Goal: Task Accomplishment & Management: Complete application form

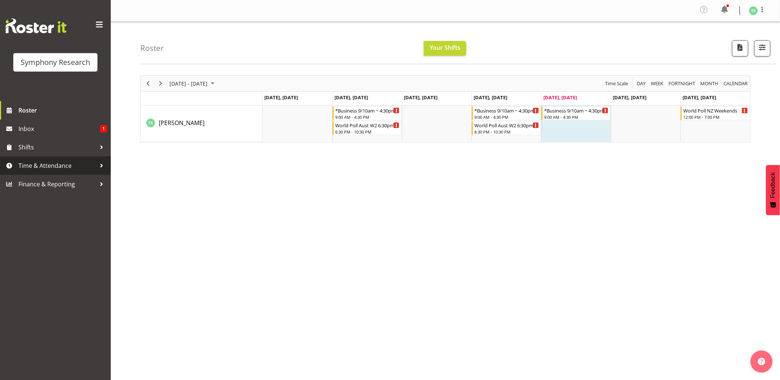
click at [48, 163] on span "Time & Attendance" at bounding box center [56, 165] width 77 height 11
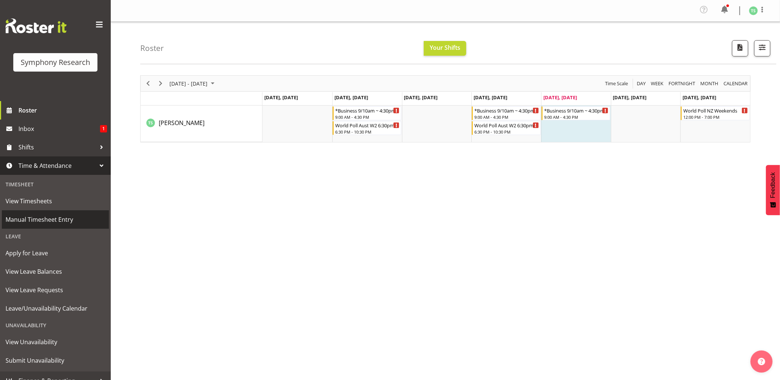
click at [46, 217] on span "Manual Timesheet Entry" at bounding box center [56, 219] width 100 height 11
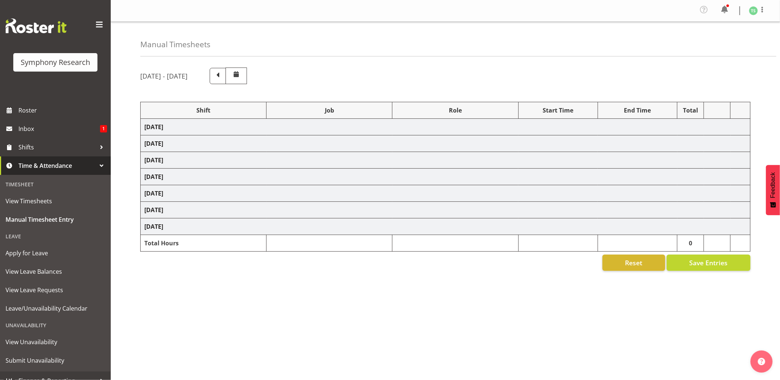
select select "26078"
select select "10576"
select select "26078"
select select "10576"
select select "47"
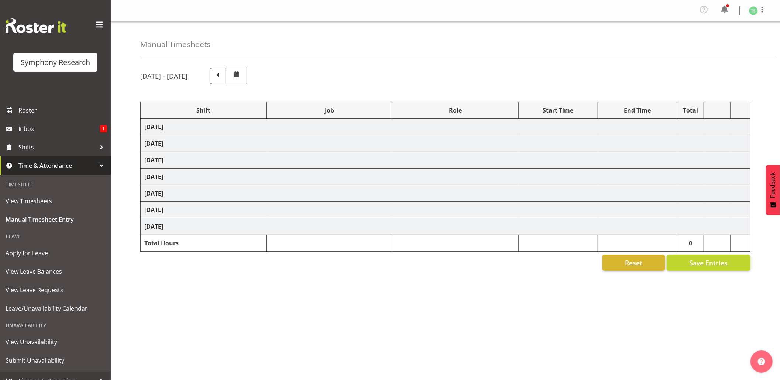
select select "26078"
select select "9426"
select select "47"
select select "56692"
select select "10499"
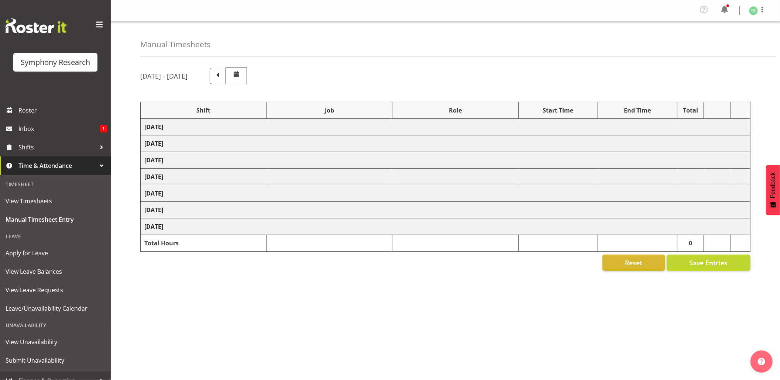
select select "47"
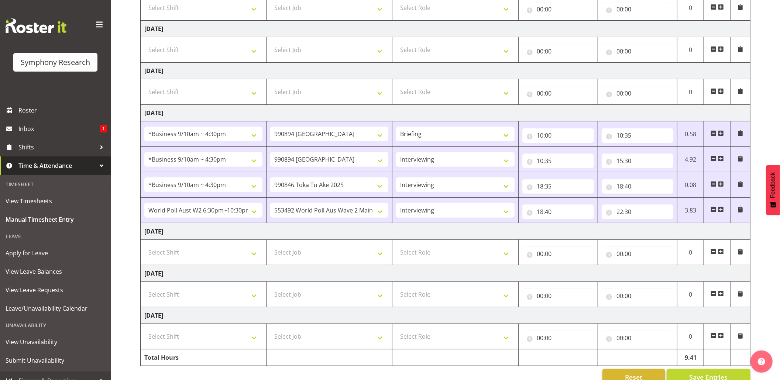
scroll to position [161, 0]
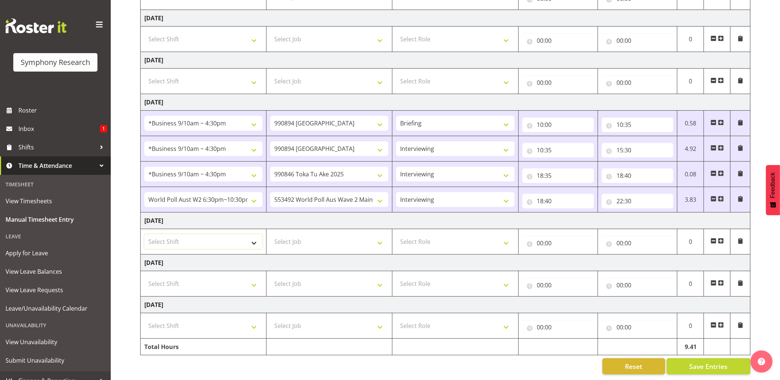
drag, startPoint x: 254, startPoint y: 237, endPoint x: 247, endPoint y: 235, distance: 7.3
click at [254, 237] on select "Select Shift !!Weekend Residential (Roster IT Shift Label) *Business 9/10am ~ 4…" at bounding box center [203, 241] width 118 height 15
select select "26078"
click at [144, 234] on select "Select Shift !!Weekend Residential (Roster IT Shift Label) *Business 9/10am ~ 4…" at bounding box center [203, 241] width 118 height 15
drag, startPoint x: 378, startPoint y: 232, endPoint x: 372, endPoint y: 231, distance: 5.6
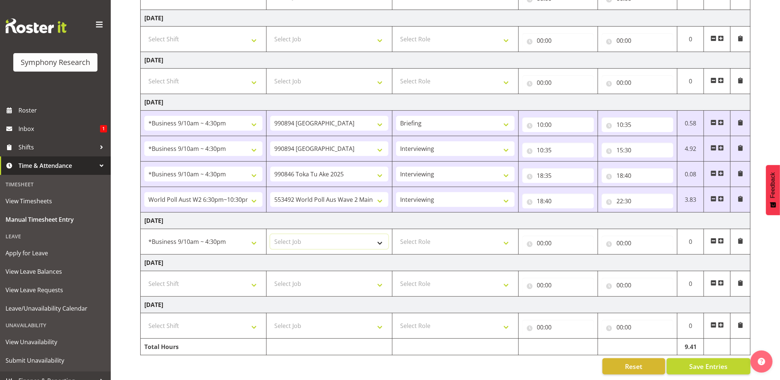
click at [378, 234] on select "Select Job 550060 IF Admin 553492 World Poll Aus Wave 2 Main 2025 553493 World …" at bounding box center [329, 241] width 118 height 15
select select "10576"
click at [270, 234] on select "Select Job 550060 IF Admin 553492 World Poll Aus Wave 2 Main 2025 553493 World …" at bounding box center [329, 241] width 118 height 15
click at [507, 235] on select "Select Role Briefing Interviewing" at bounding box center [455, 241] width 118 height 15
select select "47"
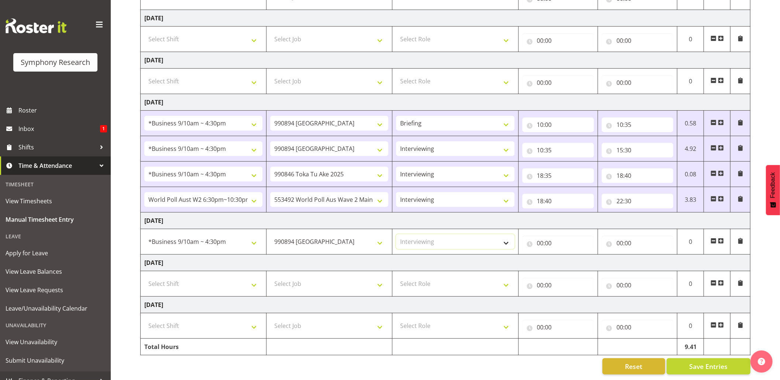
click at [396, 234] on select "Select Role Briefing Interviewing" at bounding box center [455, 241] width 118 height 15
click at [542, 238] on input "00:00" at bounding box center [558, 243] width 72 height 15
click at [570, 255] on select "00 01 02 03 04 05 06 07 08 09 10 11 12 13 14 15 16 17 18 19 20 21 22 23" at bounding box center [572, 262] width 17 height 15
click at [542, 236] on input "00:00" at bounding box center [558, 243] width 72 height 15
click at [537, 236] on input "00:00" at bounding box center [558, 243] width 72 height 15
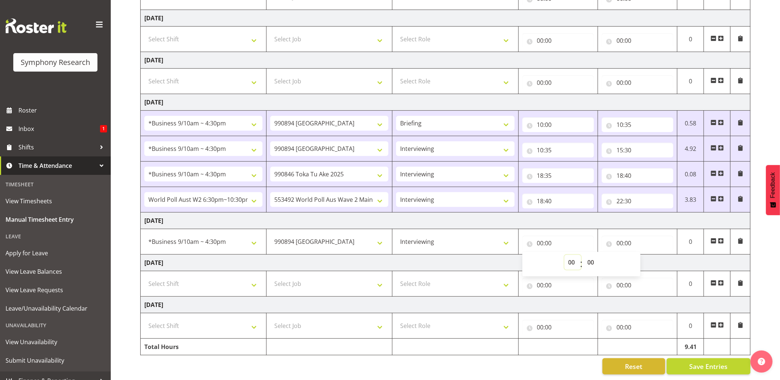
click at [570, 256] on select "00 01 02 03 04 05 06 07 08 09 10 11 12 13 14 15 16 17 18 19 20 21 22 23" at bounding box center [572, 262] width 17 height 15
select select "10"
click at [564, 255] on select "00 01 02 03 04 05 06 07 08 09 10 11 12 13 14 15 16 17 18 19 20 21 22 23" at bounding box center [572, 262] width 17 height 15
type input "10:00"
click at [618, 236] on input "00:00" at bounding box center [638, 243] width 72 height 15
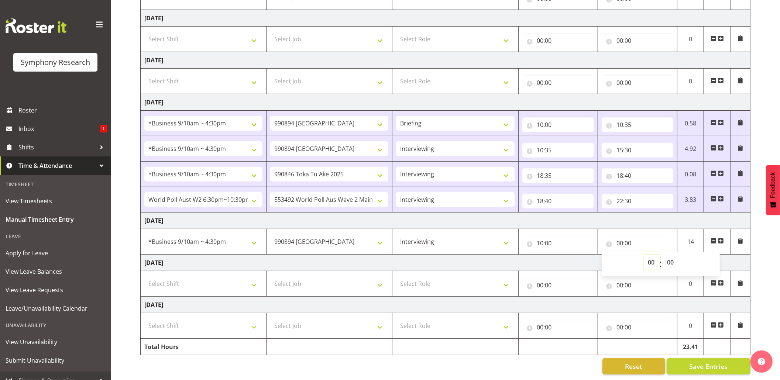
click at [652, 255] on select "00 01 02 03 04 05 06 07 08 09 10 11 12 13 14 15 16 17 18 19 20 21 22 23" at bounding box center [652, 262] width 17 height 15
select select "13"
click at [644, 255] on select "00 01 02 03 04 05 06 07 08 09 10 11 12 13 14 15 16 17 18 19 20 21 22 23" at bounding box center [652, 262] width 17 height 15
type input "13:00"
click at [720, 238] on span at bounding box center [721, 241] width 6 height 6
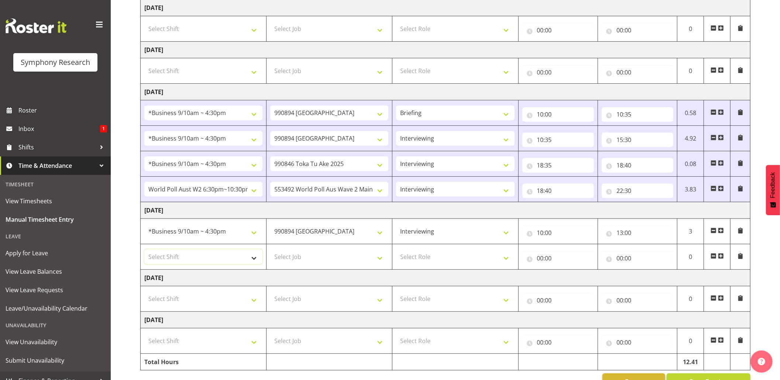
click at [255, 261] on select "Select Shift !!Weekend Residential (Roster IT Shift Label) *Business 9/10am ~ 4…" at bounding box center [203, 256] width 118 height 15
select select "26078"
click at [144, 252] on select "Select Shift !!Weekend Residential (Roster IT Shift Label) *Business 9/10am ~ 4…" at bounding box center [203, 256] width 118 height 15
click at [379, 263] on select "Select Job 550060 IF Admin 553492 World Poll Aus Wave 2 Main 2025 553493 World …" at bounding box center [329, 256] width 118 height 15
select select "10576"
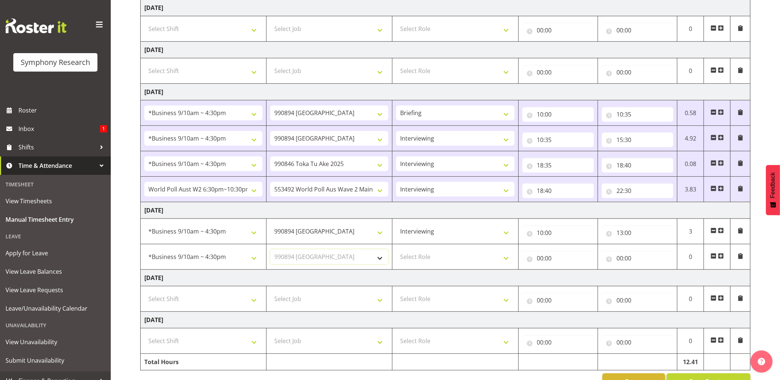
click at [270, 252] on select "Select Job 550060 IF Admin 553492 World Poll Aus Wave 2 Main 2025 553493 World …" at bounding box center [329, 256] width 118 height 15
click at [504, 263] on select "Select Role Briefing Interviewing" at bounding box center [455, 256] width 118 height 15
select select "47"
click at [396, 252] on select "Select Role Briefing Interviewing" at bounding box center [455, 256] width 118 height 15
click at [542, 260] on input "00:00" at bounding box center [558, 258] width 72 height 15
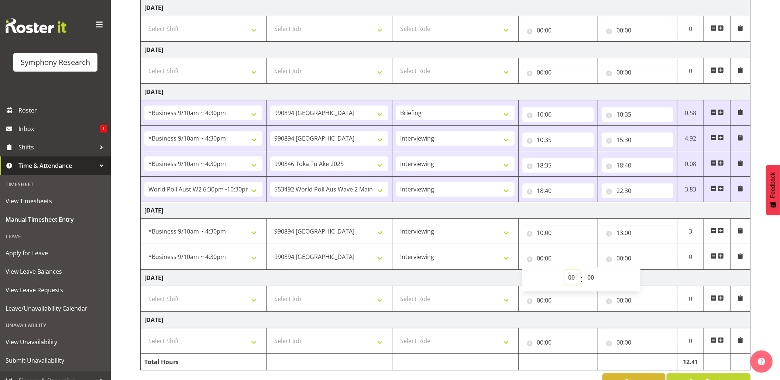
click at [566, 277] on select "00 01 02 03 04 05 06 07 08 09 10 11 12 13 14 15 16 17 18 19 20 21 22 23" at bounding box center [572, 277] width 17 height 15
select select "13"
click at [564, 273] on select "00 01 02 03 04 05 06 07 08 09 10 11 12 13 14 15 16 17 18 19 20 21 22 23" at bounding box center [572, 277] width 17 height 15
type input "13:00"
click at [548, 260] on input "13:00" at bounding box center [558, 258] width 72 height 15
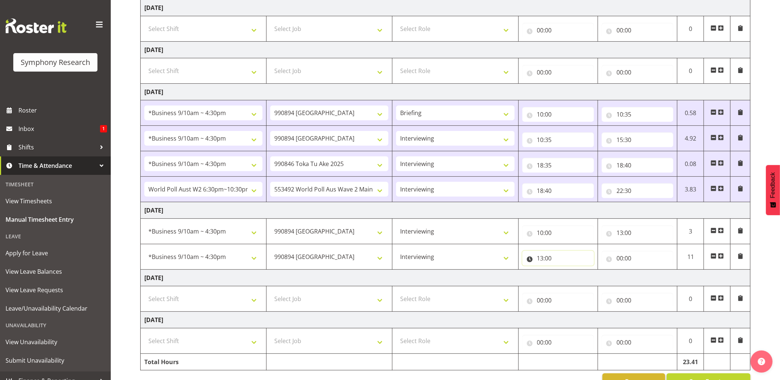
click at [548, 260] on input "13:00" at bounding box center [558, 258] width 72 height 15
click at [588, 283] on select "00 01 02 03 04 05 06 07 08 09 10 11 12 13 14 15 16 17 18 19 20 21 22 23 24 25 2…" at bounding box center [591, 277] width 17 height 15
select select "30"
click at [583, 273] on select "00 01 02 03 04 05 06 07 08 09 10 11 12 13 14 15 16 17 18 19 20 21 22 23 24 25 2…" at bounding box center [591, 277] width 17 height 15
type input "13:30"
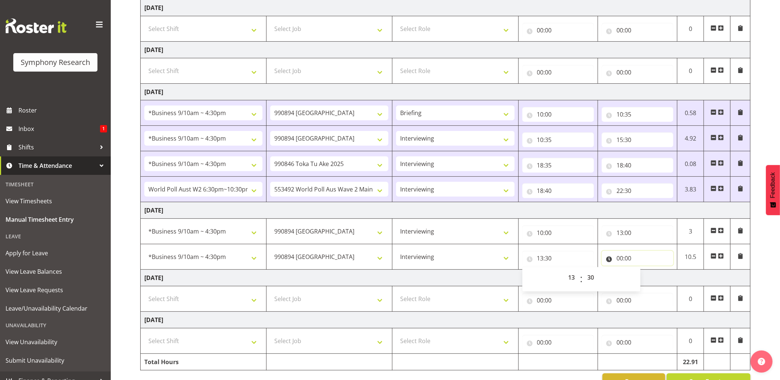
click at [623, 259] on input "00:00" at bounding box center [638, 258] width 72 height 15
click at [651, 280] on select "00 01 02 03 04 05 06 07 08 09 10 11 12 13 14 15 16 17 18 19 20 21 22 23" at bounding box center [652, 277] width 17 height 15
select select "16"
click at [644, 273] on select "00 01 02 03 04 05 06 07 08 09 10 11 12 13 14 15 16 17 18 19 20 21 22 23" at bounding box center [652, 277] width 17 height 15
type input "16:00"
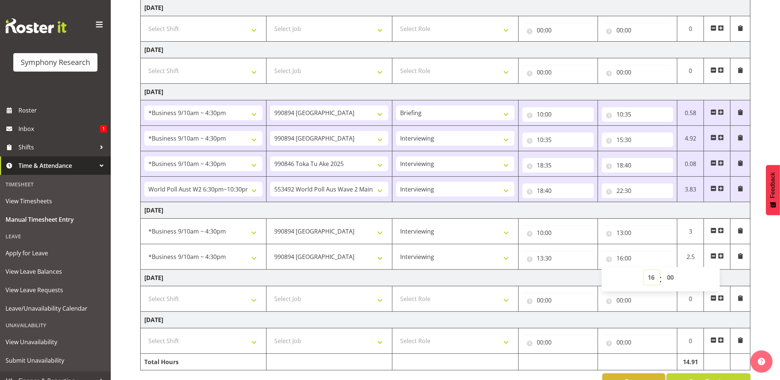
scroll to position [187, 0]
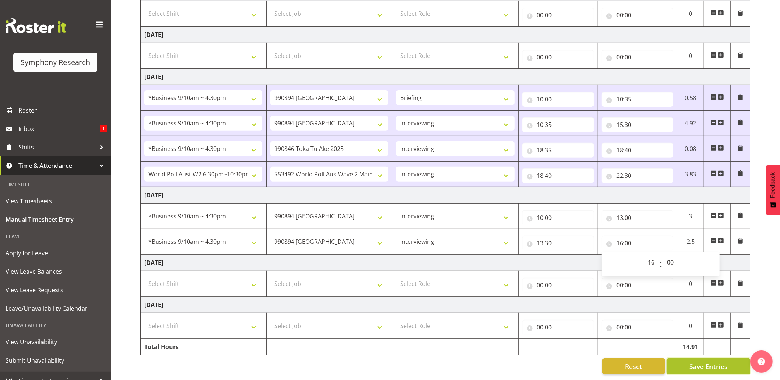
click at [707, 362] on span "Save Entries" at bounding box center [708, 367] width 38 height 10
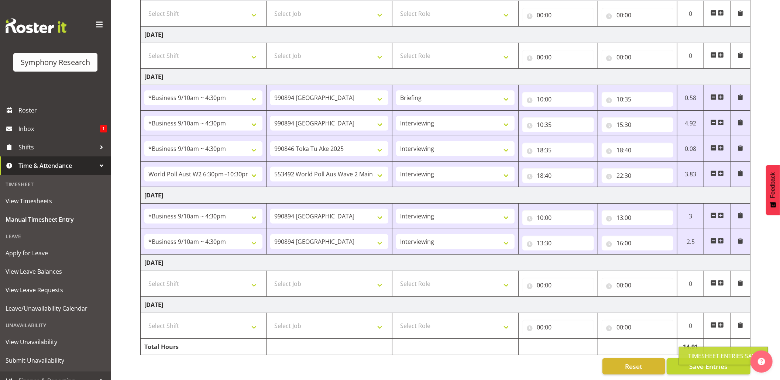
click at [697, 358] on div "Timesheet Entries Save" at bounding box center [723, 356] width 71 height 9
click at [30, 148] on span "Shifts" at bounding box center [56, 147] width 77 height 11
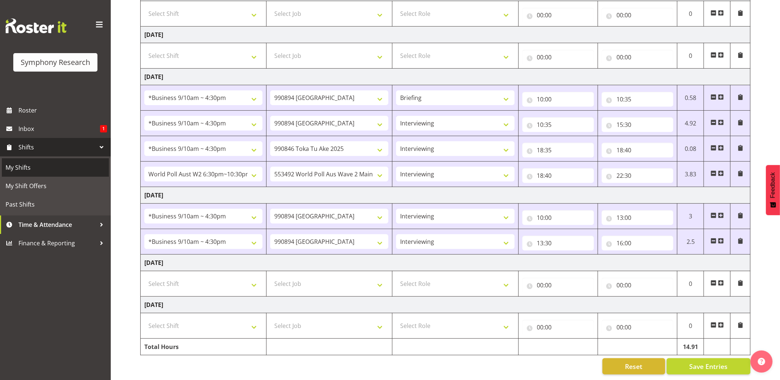
click at [19, 168] on span "My Shifts" at bounding box center [56, 167] width 100 height 11
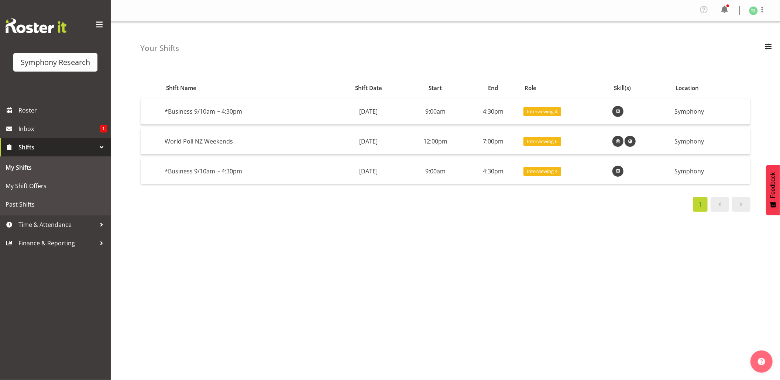
click at [579, 262] on div "Shift Name Shift Date Start End Role Skill(s) Location *Business 9/10am ~ 4:30p…" at bounding box center [460, 217] width 640 height 295
click at [527, 294] on div "Shift Name Shift Date Start End Role Skill(s) Location *Business 9/10am ~ 4:30p…" at bounding box center [460, 217] width 640 height 295
drag, startPoint x: 534, startPoint y: 337, endPoint x: 527, endPoint y: 331, distance: 8.9
click at [534, 337] on div "Shift Name Shift Date Start End Role Skill(s) Location *Business 9/10am ~ 4:30p…" at bounding box center [460, 217] width 640 height 295
click at [412, 307] on div "Shift Name Shift Date Start End Role Skill(s) Location *Business 9/10am ~ 4:30p…" at bounding box center [460, 217] width 640 height 295
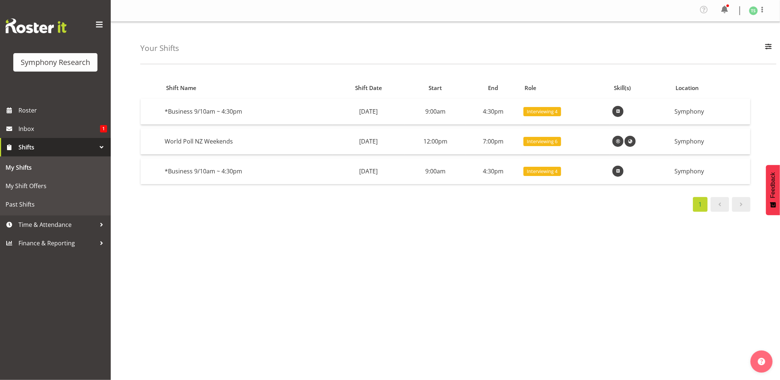
click at [28, 141] on link "Shifts" at bounding box center [55, 147] width 111 height 18
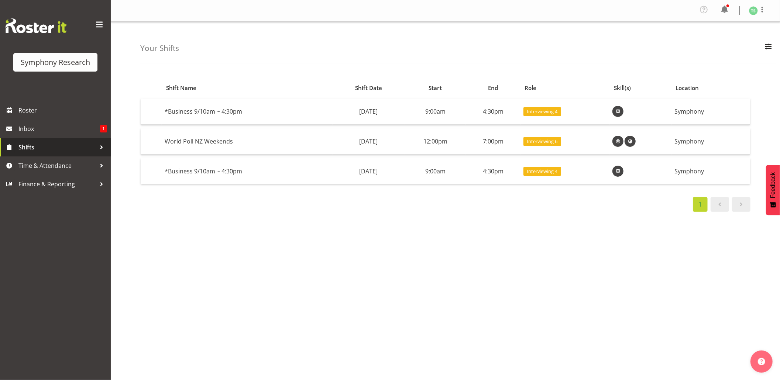
click at [30, 142] on span "Shifts" at bounding box center [56, 147] width 77 height 11
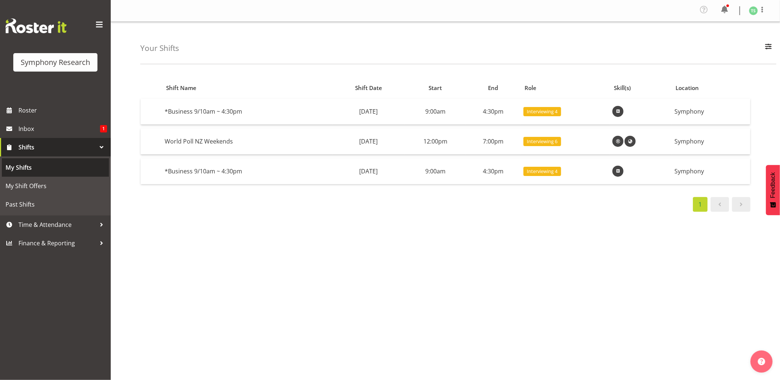
click at [27, 163] on span "My Shifts" at bounding box center [56, 167] width 100 height 11
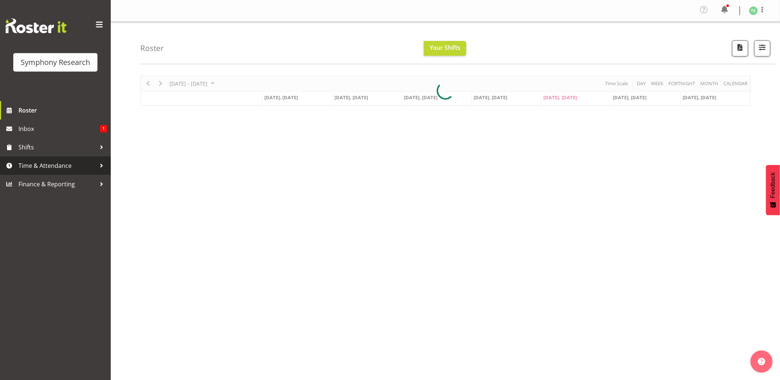
click at [48, 168] on span "Time & Attendance" at bounding box center [56, 165] width 77 height 11
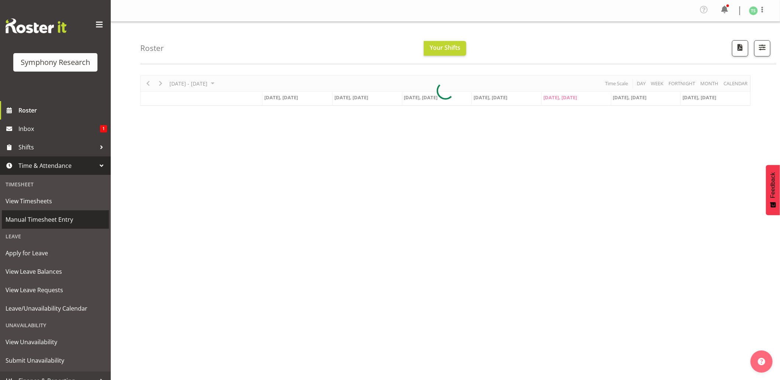
click at [31, 219] on span "Manual Timesheet Entry" at bounding box center [56, 219] width 100 height 11
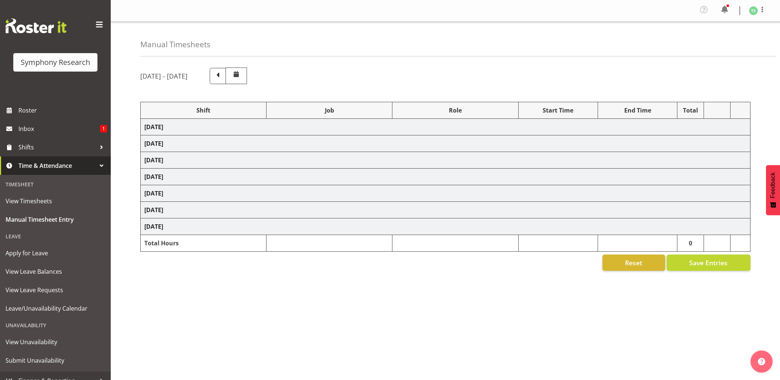
select select "26078"
select select "10576"
select select "26078"
select select "10576"
select select "47"
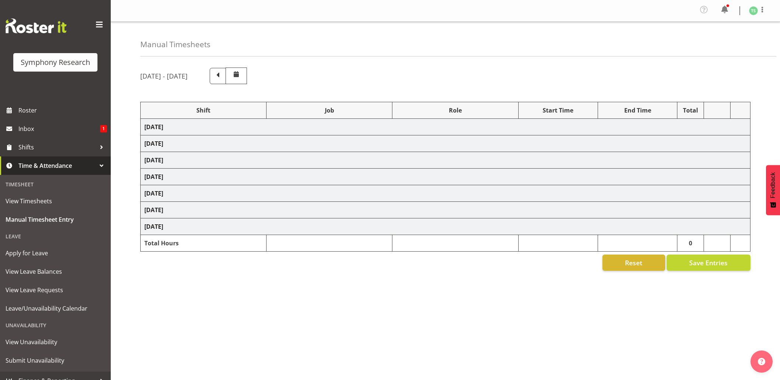
select select "26078"
select select "9426"
select select "47"
select select "56692"
select select "10499"
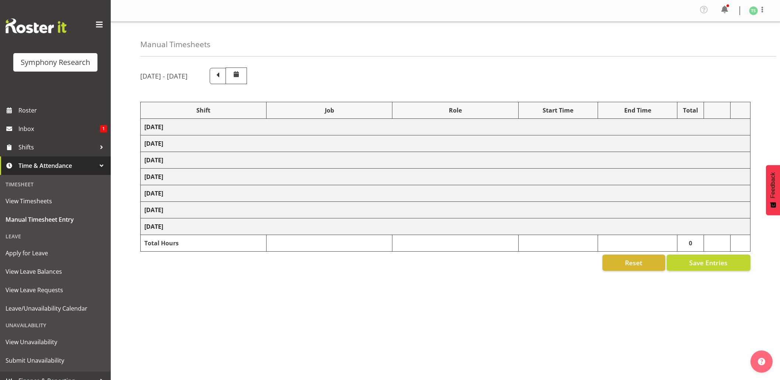
select select "47"
select select "26078"
select select "10576"
select select "47"
select select "26078"
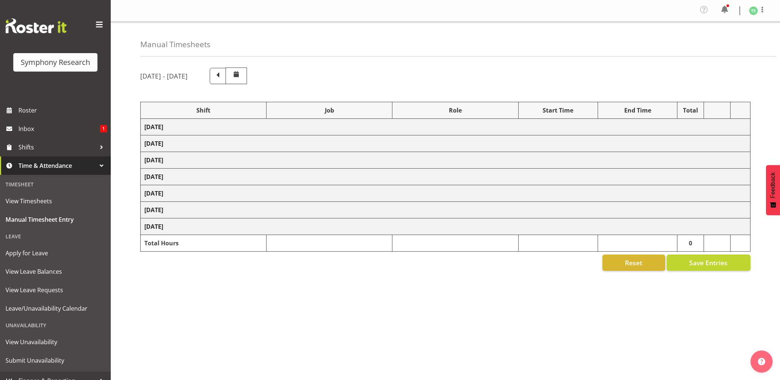
select select "10576"
select select "47"
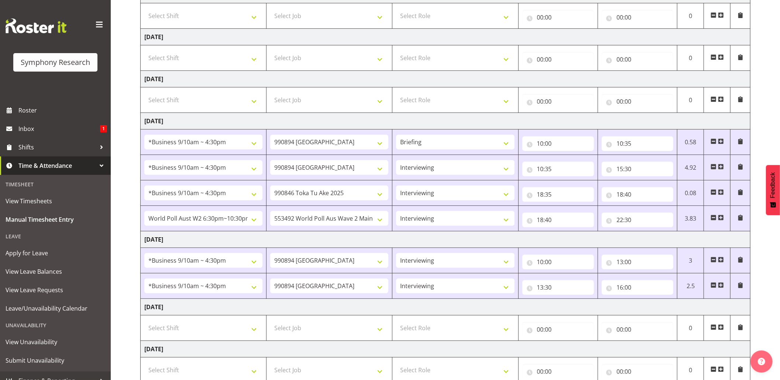
scroll to position [187, 0]
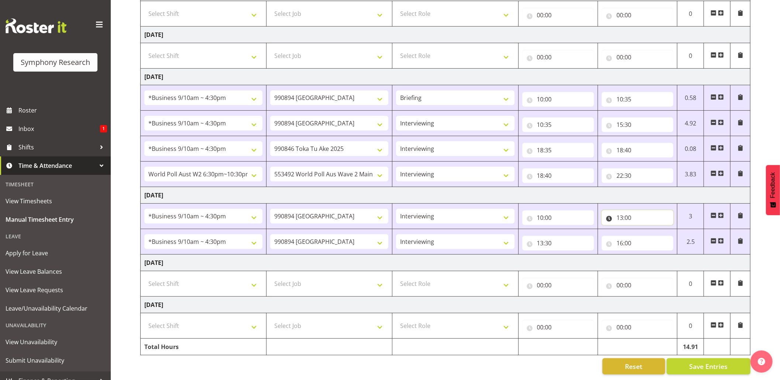
click at [622, 210] on input "13:00" at bounding box center [638, 217] width 72 height 15
click at [653, 230] on select "00 01 02 03 04 05 06 07 08 09 10 11 12 13 14 15 16 17 18 19 20 21 22 23" at bounding box center [652, 237] width 17 height 15
click at [621, 210] on input "13:00" at bounding box center [638, 217] width 72 height 15
click at [650, 232] on select "00 01 02 03 04 05 06 07 08 09 10 11 12 13 14 15 16 17 18 19 20 21 22 23" at bounding box center [652, 237] width 17 height 15
click at [650, 236] on input "16:00" at bounding box center [638, 243] width 72 height 15
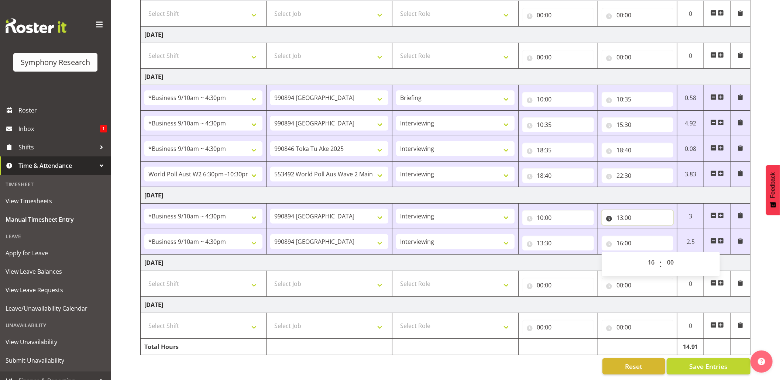
click at [622, 213] on input "13:00" at bounding box center [638, 217] width 72 height 15
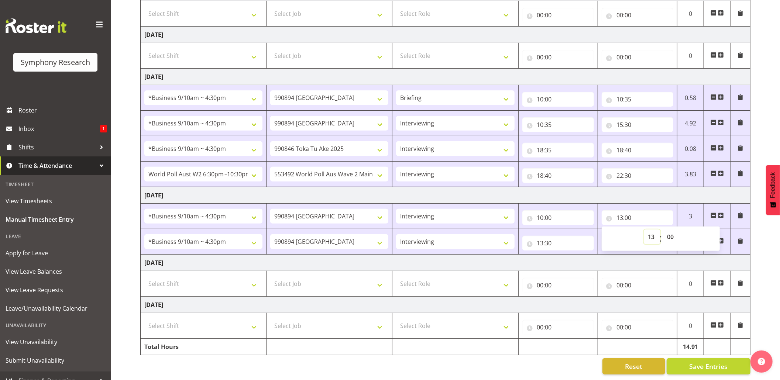
click at [653, 230] on select "00 01 02 03 04 05 06 07 08 09 10 11 12 13 14 15 16 17 18 19 20 21 22 23" at bounding box center [652, 237] width 17 height 15
select select "12"
click at [644, 230] on select "00 01 02 03 04 05 06 07 08 09 10 11 12 13 14 15 16 17 18 19 20 21 22 23" at bounding box center [652, 237] width 17 height 15
type input "12:00"
click at [627, 210] on input "12:00" at bounding box center [638, 217] width 72 height 15
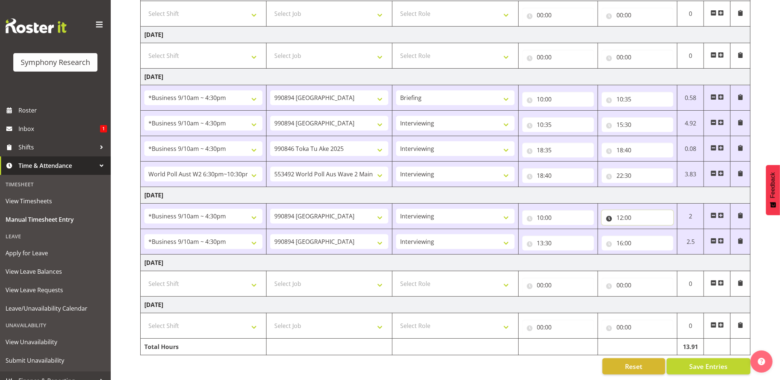
click at [627, 210] on input "12:00" at bounding box center [638, 217] width 72 height 15
click at [672, 230] on select "00 01 02 03 04 05 06 07 08 09 10 11 12 13 14 15 16 17 18 19 20 21 22 23 24 25 2…" at bounding box center [671, 237] width 17 height 15
select select "30"
click at [663, 230] on select "00 01 02 03 04 05 06 07 08 09 10 11 12 13 14 15 16 17 18 19 20 21 22 23 24 25 2…" at bounding box center [671, 237] width 17 height 15
type input "12:30"
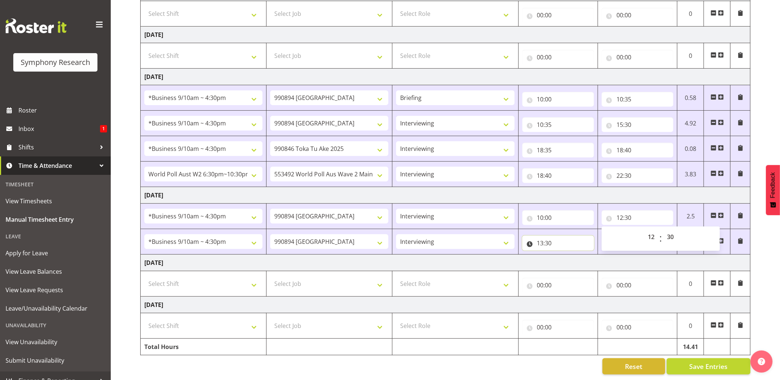
click at [551, 236] on input "13:30" at bounding box center [558, 243] width 72 height 15
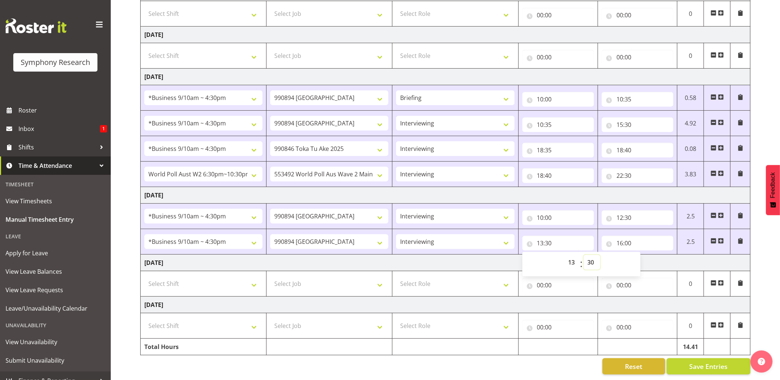
click at [588, 255] on select "00 01 02 03 04 05 06 07 08 09 10 11 12 13 14 15 16 17 18 19 20 21 22 23 24 25 2…" at bounding box center [591, 262] width 17 height 15
select select "0"
click at [583, 255] on select "00 01 02 03 04 05 06 07 08 09 10 11 12 13 14 15 16 17 18 19 20 21 22 23 24 25 2…" at bounding box center [591, 262] width 17 height 15
type input "13:00"
click at [624, 236] on input "16:00" at bounding box center [638, 243] width 72 height 15
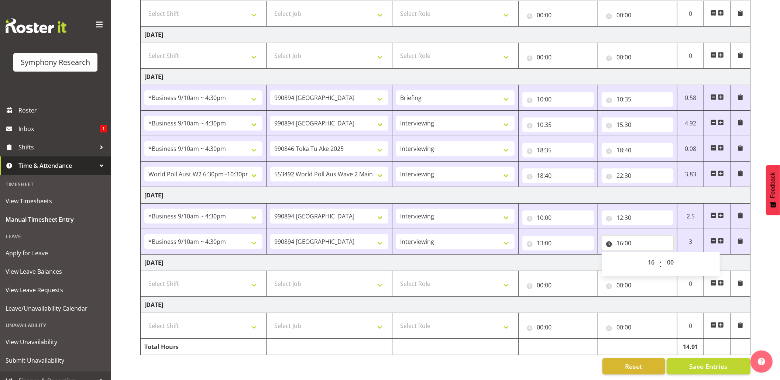
click at [624, 236] on input "16:00" at bounding box center [638, 243] width 72 height 15
click at [648, 255] on select "00 01 02 03 04 05 06 07 08 09 10 11 12 13 14 15 16 17 18 19 20 21 22 23" at bounding box center [652, 262] width 17 height 15
select select "13"
click at [644, 255] on select "00 01 02 03 04 05 06 07 08 09 10 11 12 13 14 15 16 17 18 19 20 21 22 23" at bounding box center [652, 262] width 17 height 15
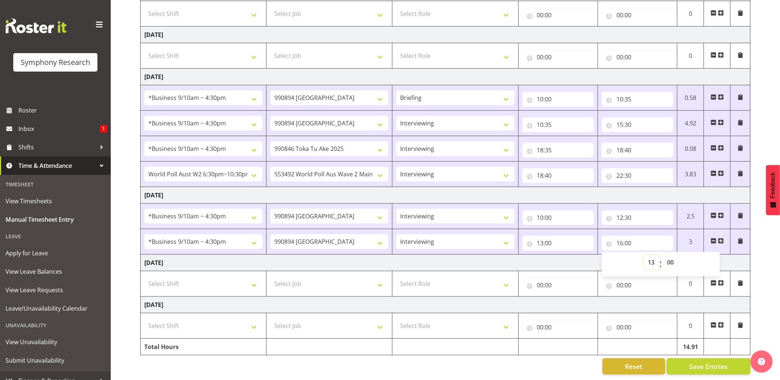
type input "13:00"
click at [629, 236] on input "13:00" at bounding box center [638, 243] width 72 height 15
click at [669, 255] on select "00 01 02 03 04 05 06 07 08 09 10 11 12 13 14 15 16 17 18 19 20 21 22 23 24 25 2…" at bounding box center [671, 262] width 17 height 15
select select "10"
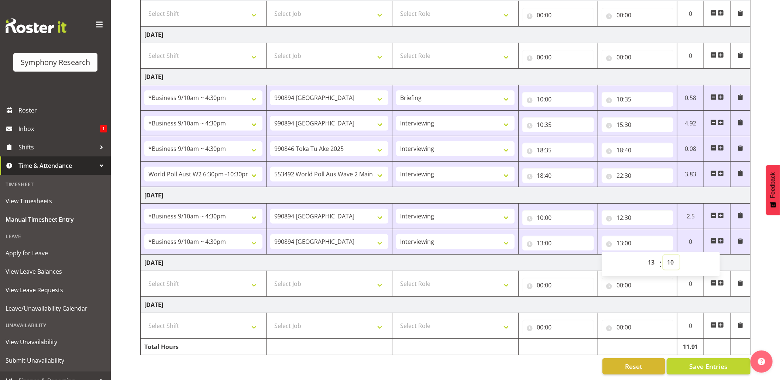
click at [663, 255] on select "00 01 02 03 04 05 06 07 08 09 10 11 12 13 14 15 16 17 18 19 20 21 22 23 24 25 2…" at bounding box center [671, 262] width 17 height 15
type input "13:10"
click at [719, 238] on span at bounding box center [721, 241] width 6 height 6
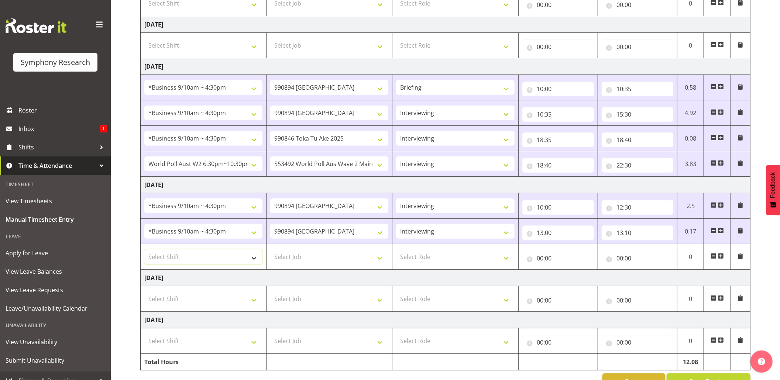
click at [253, 264] on select "Select Shift !!Weekend Residential (Roster IT Shift Label) *Business 9/10am ~ 4…" at bounding box center [203, 256] width 118 height 15
select select "26078"
click at [144, 252] on select "Select Shift !!Weekend Residential (Roster IT Shift Label) *Business 9/10am ~ 4…" at bounding box center [203, 256] width 118 height 15
click at [378, 264] on select "Select Job 550060 IF Admin 553492 World Poll Aus Wave 2 Main 2025 553493 World …" at bounding box center [329, 256] width 118 height 15
select select "10499"
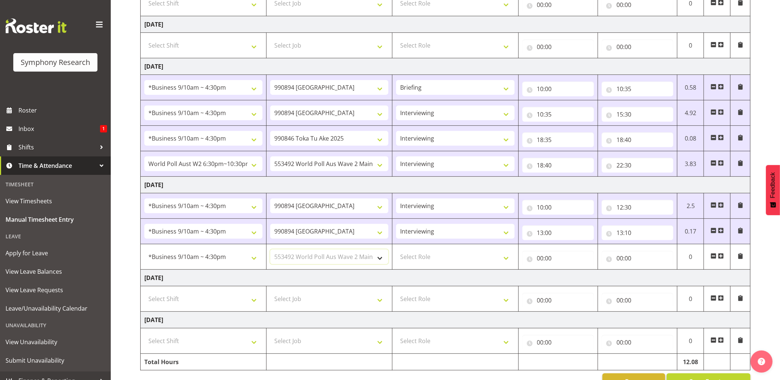
click at [270, 252] on select "Select Job 550060 IF Admin 553492 World Poll Aus Wave 2 Main 2025 553493 World …" at bounding box center [329, 256] width 118 height 15
click at [504, 263] on select "Select Role Briefing Interviewing" at bounding box center [455, 256] width 118 height 15
select select "47"
click at [396, 252] on select "Select Role Briefing Interviewing" at bounding box center [455, 256] width 118 height 15
click at [539, 261] on input "00:00" at bounding box center [558, 258] width 72 height 15
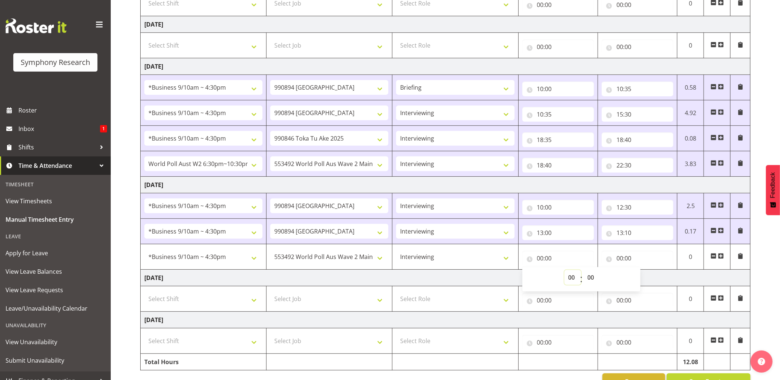
click at [568, 279] on select "00 01 02 03 04 05 06 07 08 09 10 11 12 13 14 15 16 17 18 19 20 21 22 23" at bounding box center [572, 277] width 17 height 15
select select "13"
click at [564, 273] on select "00 01 02 03 04 05 06 07 08 09 10 11 12 13 14 15 16 17 18 19 20 21 22 23" at bounding box center [572, 277] width 17 height 15
type input "13:00"
click at [546, 256] on input "13:00" at bounding box center [558, 258] width 72 height 15
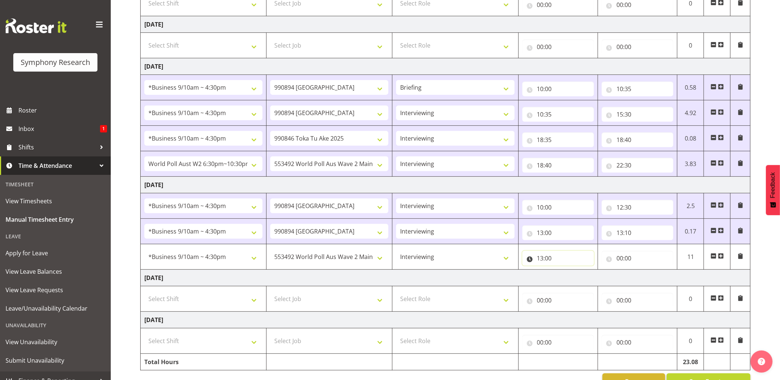
click at [550, 260] on input "13:00" at bounding box center [558, 258] width 72 height 15
click at [596, 285] on select "00 01 02 03 04 05 06 07 08 09 10 11 12 13 14 15 16 17 18 19 20 21 22 23 24 25 2…" at bounding box center [591, 277] width 17 height 15
select select "10"
click at [583, 273] on select "00 01 02 03 04 05 06 07 08 09 10 11 12 13 14 15 16 17 18 19 20 21 22 23 24 25 2…" at bounding box center [591, 277] width 17 height 15
type input "13:10"
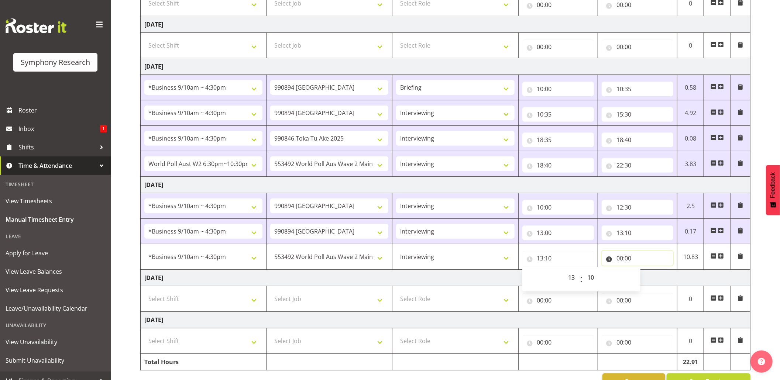
click at [618, 258] on input "00:00" at bounding box center [638, 258] width 72 height 15
click at [656, 278] on select "00 01 02 03 04 05 06 07 08 09 10 11 12 13 14 15 16 17 18 19 20 21 22 23" at bounding box center [652, 277] width 17 height 15
select select "16"
click at [644, 273] on select "00 01 02 03 04 05 06 07 08 09 10 11 12 13 14 15 16 17 18 19 20 21 22 23" at bounding box center [652, 277] width 17 height 15
type input "16:00"
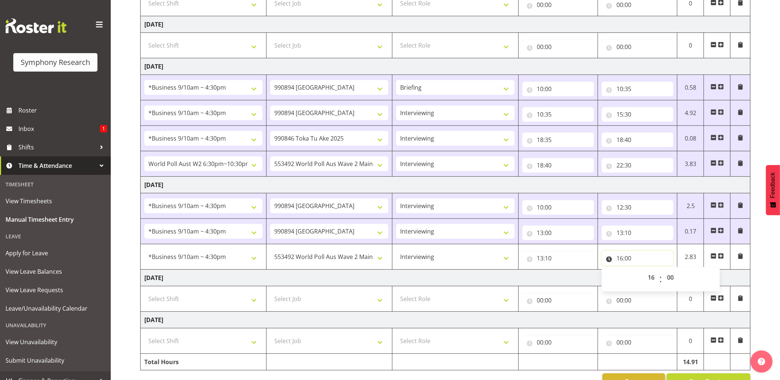
click at [628, 260] on input "16:00" at bounding box center [638, 258] width 72 height 15
click at [672, 274] on select "00 01 02 03 04 05 06 07 08 09 10 11 12 13 14 15 16 17 18 19 20 21 22 23 24 25 2…" at bounding box center [671, 277] width 17 height 15
select select "30"
click at [663, 273] on select "00 01 02 03 04 05 06 07 08 09 10 11 12 13 14 15 16 17 18 19 20 21 22 23 24 25 2…" at bounding box center [671, 277] width 17 height 15
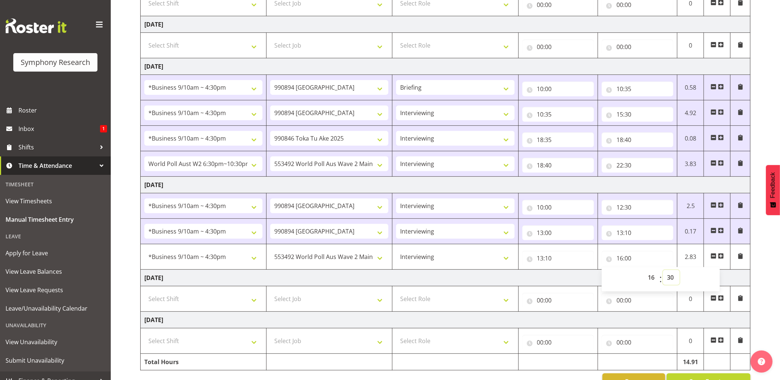
type input "16:30"
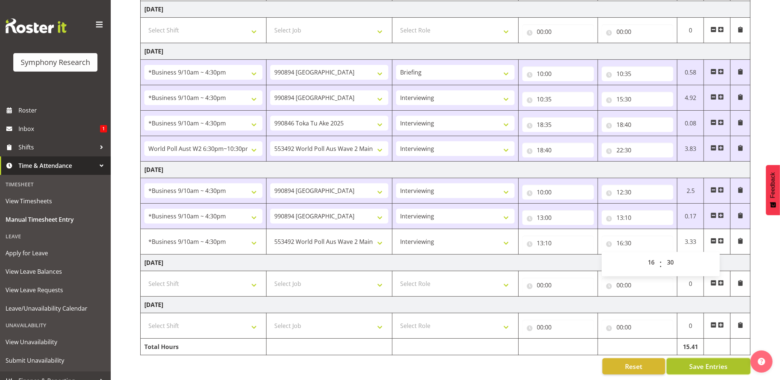
click at [682, 358] on button "Save Entries" at bounding box center [708, 366] width 84 height 16
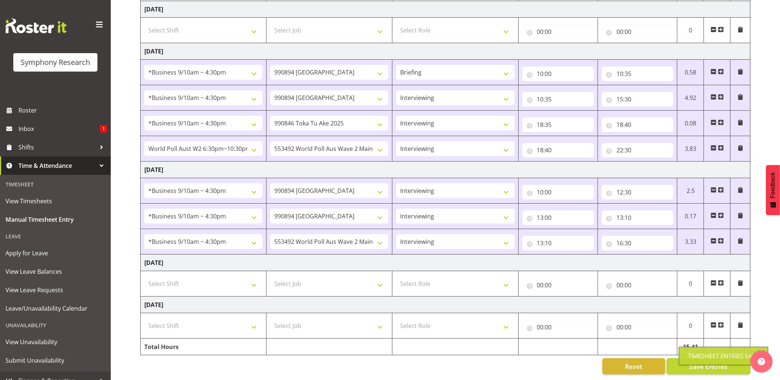
click at [690, 356] on div "Timesheet Entries Save" at bounding box center [723, 356] width 71 height 9
click at [685, 354] on div "Timesheet Entries Save" at bounding box center [723, 356] width 89 height 18
click at [698, 362] on span "Save Entries" at bounding box center [708, 367] width 38 height 10
